Goal: Navigation & Orientation: Find specific page/section

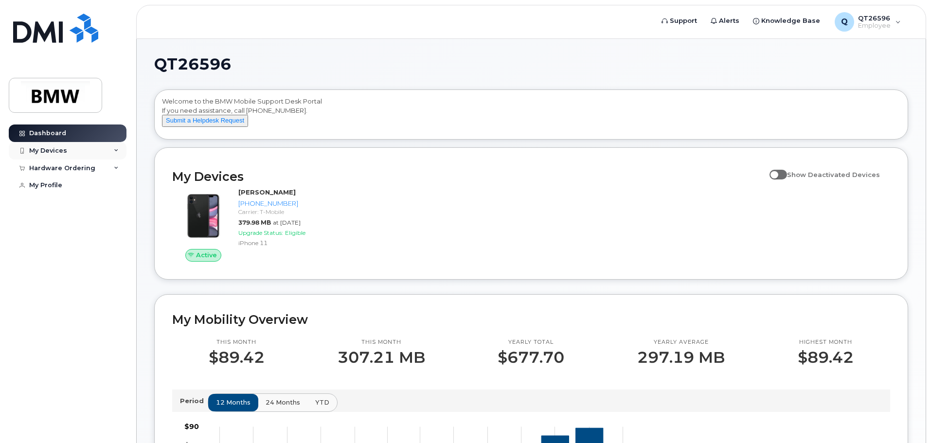
click at [76, 154] on div "My Devices" at bounding box center [68, 151] width 118 height 18
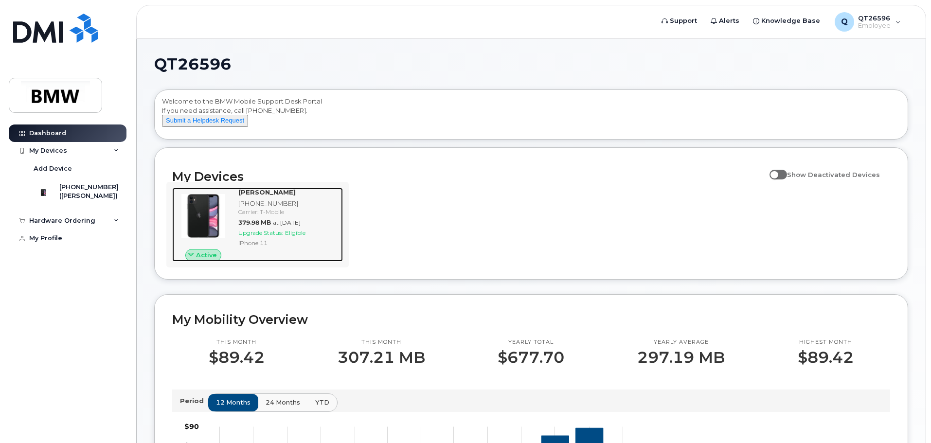
click at [198, 228] on img at bounding box center [203, 216] width 47 height 47
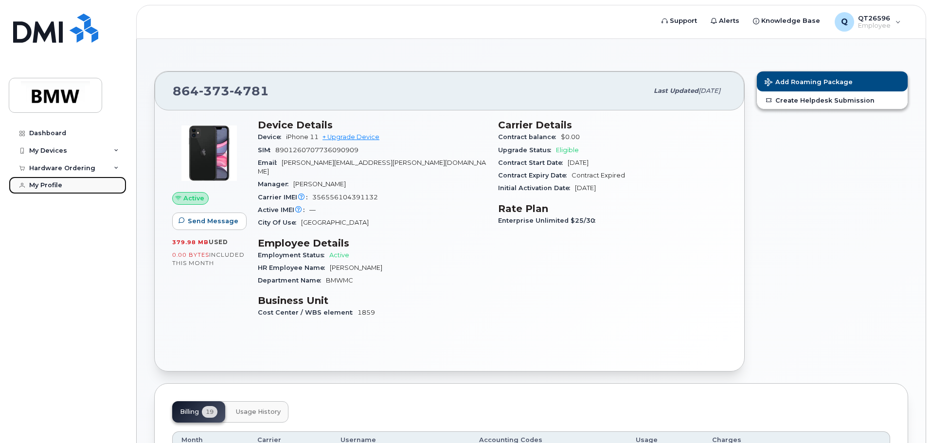
click at [39, 182] on div "My Profile" at bounding box center [45, 186] width 33 height 8
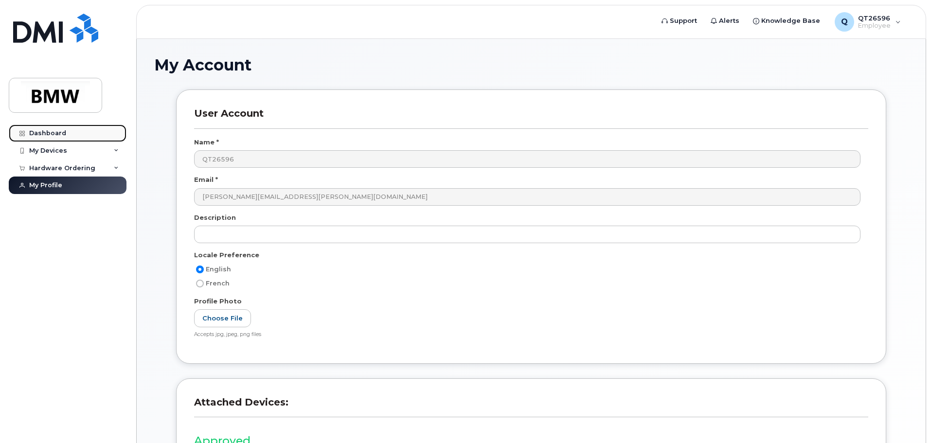
click at [29, 129] on div "Dashboard" at bounding box center [47, 133] width 37 height 8
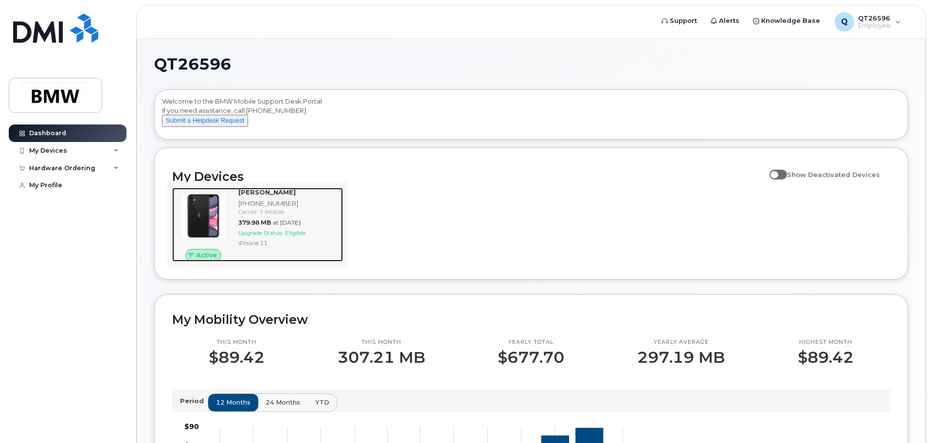
click at [214, 224] on img at bounding box center [203, 216] width 47 height 47
